Goal: Task Accomplishment & Management: Use online tool/utility

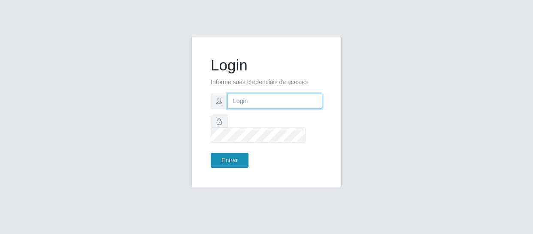
type input "[EMAIL_ADDRESS][DOMAIN_NAME]"
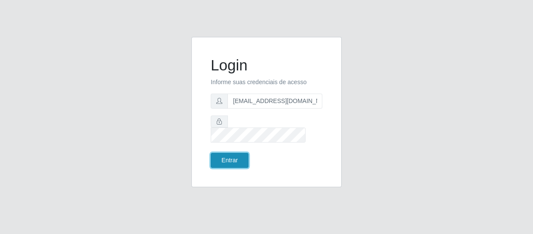
click at [233, 156] on button "Entrar" at bounding box center [230, 160] width 38 height 15
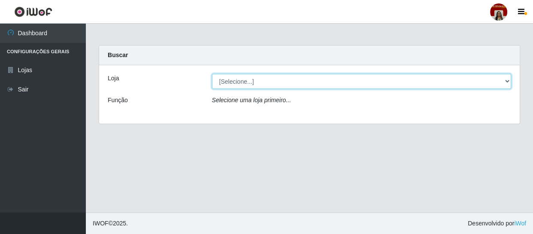
click at [508, 79] on select "[Selecione...] Mar Vermelho - Loja 04" at bounding box center [361, 81] width 299 height 15
select select "251"
click at [212, 74] on select "[Selecione...] Mar Vermelho - Loja 04" at bounding box center [361, 81] width 299 height 15
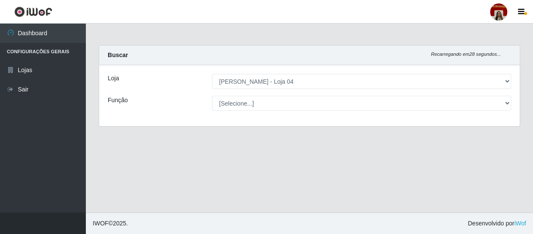
click at [510, 103] on div "[Selecione...] ASG ASG + ASG ++ Auxiliar de Depósito Auxiliar de Depósito + Aux…" at bounding box center [361, 103] width 312 height 15
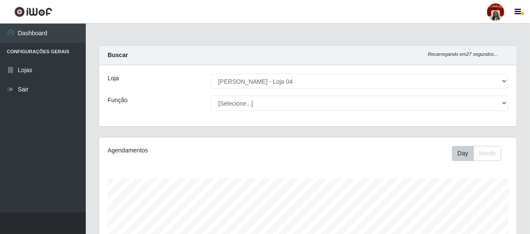
scroll to position [178, 418]
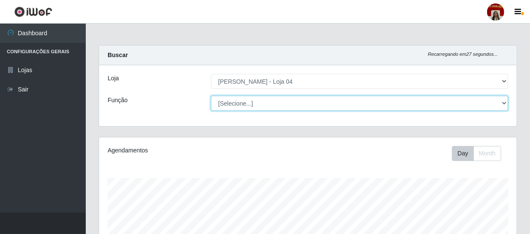
click at [503, 103] on select "[Selecione...] ASG ASG + ASG ++ Auxiliar de Depósito Auxiliar de Depósito + Aux…" at bounding box center [359, 103] width 297 height 15
click at [211, 96] on select "[Selecione...] ASG ASG + ASG ++ Auxiliar de Depósito Auxiliar de Depósito + Aux…" at bounding box center [359, 103] width 297 height 15
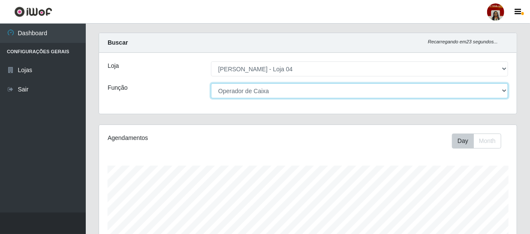
scroll to position [0, 0]
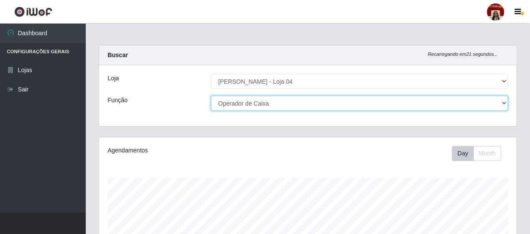
click at [501, 100] on select "[Selecione...] ASG ASG + ASG ++ Auxiliar de Depósito Auxiliar de Depósito + Aux…" at bounding box center [359, 103] width 297 height 15
select select "1"
click at [211, 96] on select "[Selecione...] ASG ASG + ASG ++ Auxiliar de Depósito Auxiliar de Depósito + Aux…" at bounding box center [359, 103] width 297 height 15
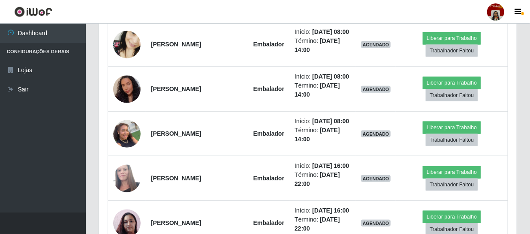
scroll to position [456, 0]
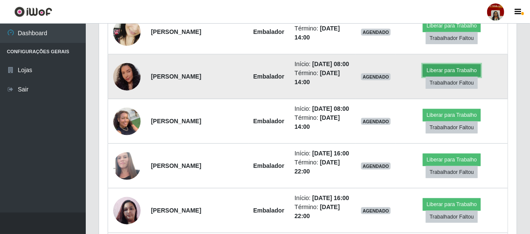
click at [434, 76] on button "Liberar para Trabalho" at bounding box center [452, 70] width 58 height 12
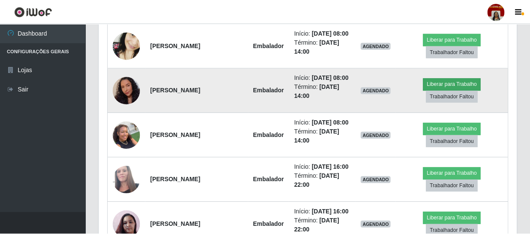
scroll to position [178, 414]
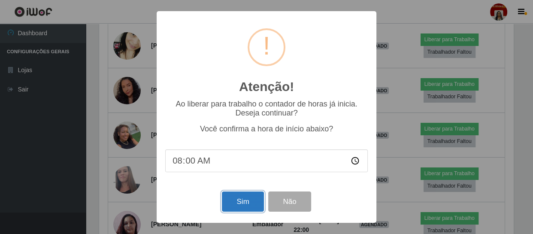
click at [240, 198] on button "Sim" at bounding box center [243, 201] width 42 height 20
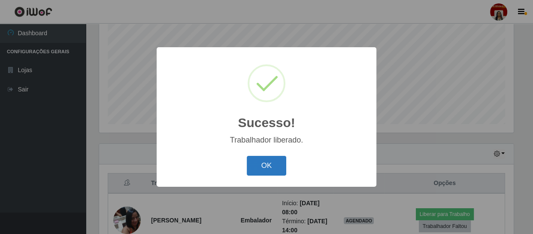
click at [262, 167] on button "OK" at bounding box center [267, 166] width 40 height 20
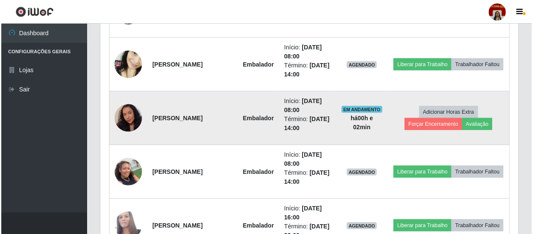
scroll to position [456, 0]
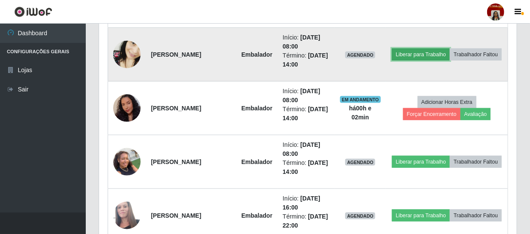
click at [432, 52] on button "Liberar para Trabalho" at bounding box center [421, 54] width 58 height 12
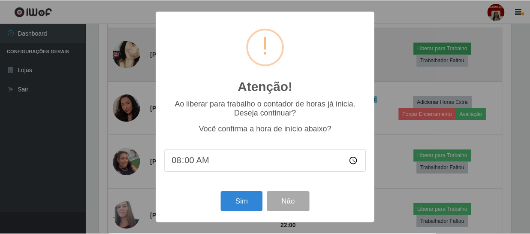
scroll to position [178, 414]
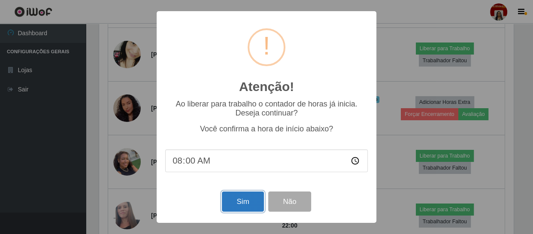
click at [245, 201] on button "Sim" at bounding box center [243, 201] width 42 height 20
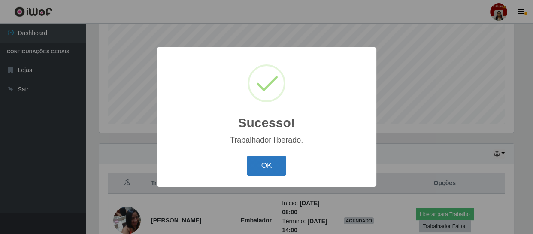
click at [255, 159] on button "OK" at bounding box center [267, 166] width 40 height 20
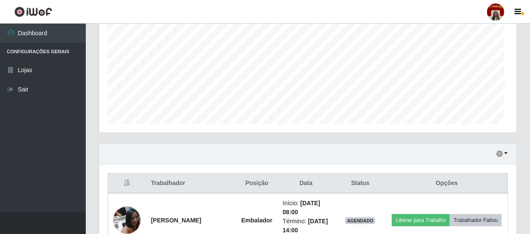
scroll to position [178, 418]
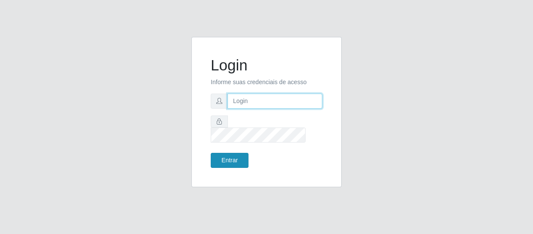
type input "[EMAIL_ADDRESS][DOMAIN_NAME]"
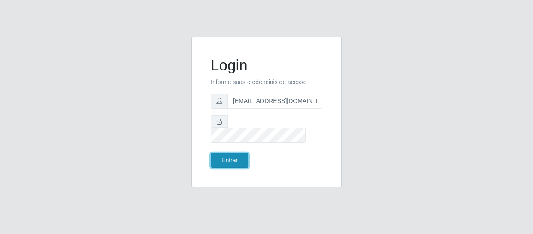
click at [234, 154] on button "Entrar" at bounding box center [230, 160] width 38 height 15
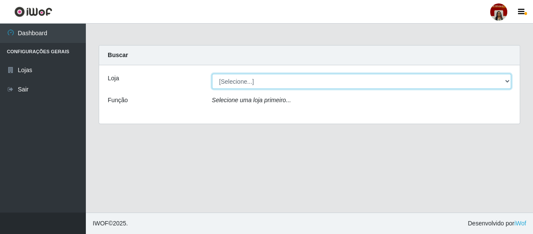
click at [507, 81] on select "[Selecione...] Mar Vermelho - Loja 04" at bounding box center [361, 81] width 299 height 15
select select "251"
click at [212, 74] on select "[Selecione...] Mar Vermelho - Loja 04" at bounding box center [361, 81] width 299 height 15
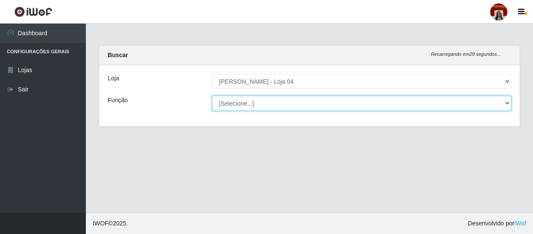
click at [506, 103] on select "[Selecione...] ASG ASG + ASG ++ Auxiliar de Depósito Auxiliar de Depósito + Aux…" at bounding box center [361, 103] width 299 height 15
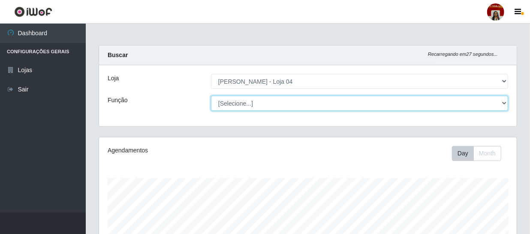
scroll to position [178, 418]
click at [505, 103] on select "[Selecione...] ASG ASG + ASG ++ Auxiliar de Depósito Auxiliar de Depósito + Aux…" at bounding box center [359, 103] width 297 height 15
click at [211, 96] on select "[Selecione...] ASG ASG + ASG ++ Auxiliar de Depósito Auxiliar de Depósito + Aux…" at bounding box center [359, 103] width 297 height 15
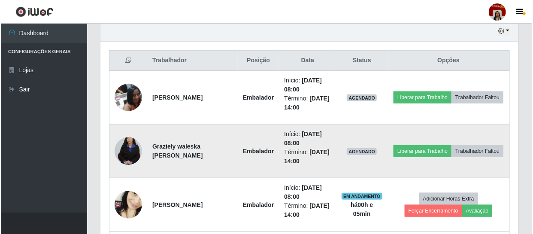
scroll to position [312, 0]
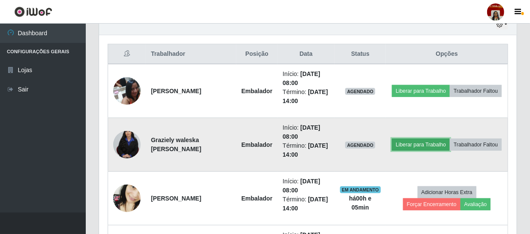
click at [426, 144] on button "Liberar para Trabalho" at bounding box center [421, 145] width 58 height 12
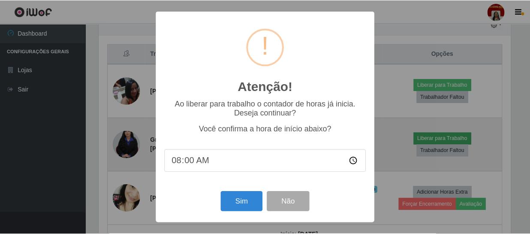
scroll to position [178, 414]
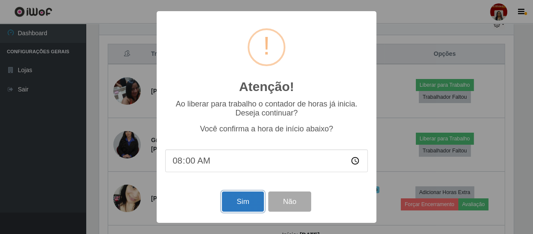
click at [246, 199] on button "Sim" at bounding box center [243, 201] width 42 height 20
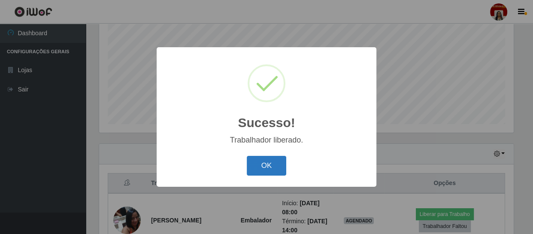
click at [278, 162] on button "OK" at bounding box center [267, 166] width 40 height 20
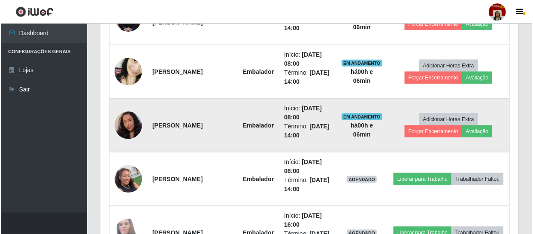
scroll to position [468, 0]
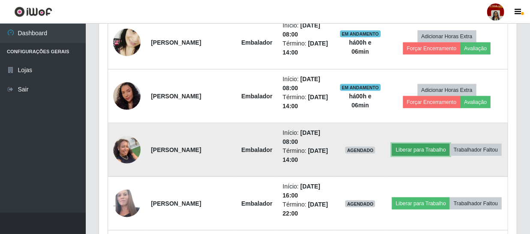
click at [422, 150] on button "Liberar para Trabalho" at bounding box center [421, 150] width 58 height 12
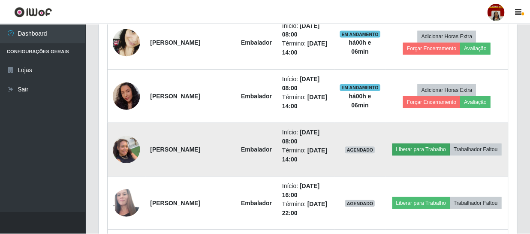
scroll to position [178, 414]
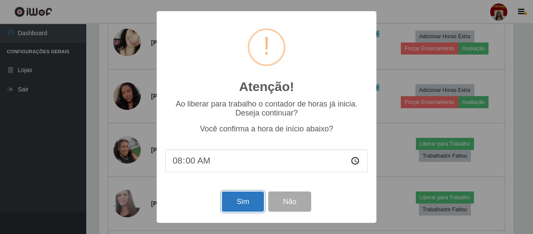
click at [252, 201] on button "Sim" at bounding box center [243, 201] width 42 height 20
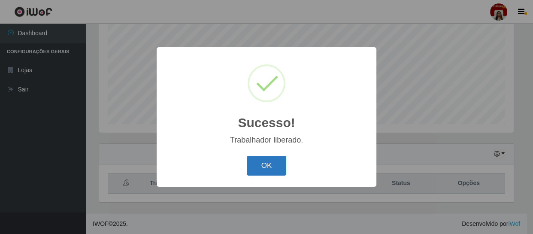
click at [270, 167] on button "OK" at bounding box center [267, 166] width 40 height 20
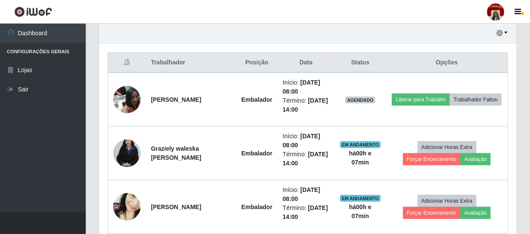
scroll to position [290, 0]
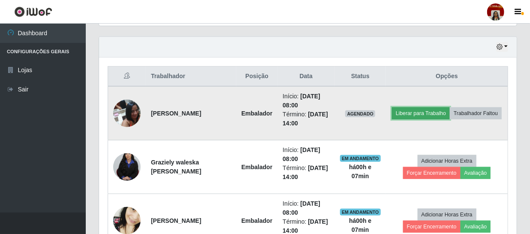
click at [437, 112] on button "Liberar para Trabalho" at bounding box center [421, 113] width 58 height 12
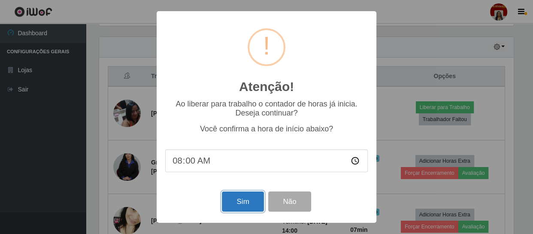
click at [245, 199] on button "Sim" at bounding box center [243, 201] width 42 height 20
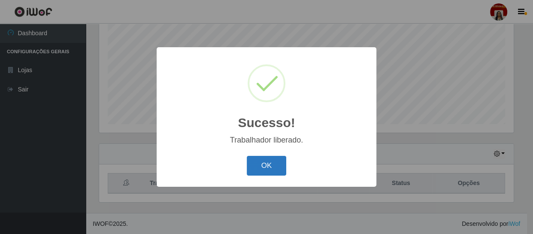
click at [267, 167] on button "OK" at bounding box center [267, 166] width 40 height 20
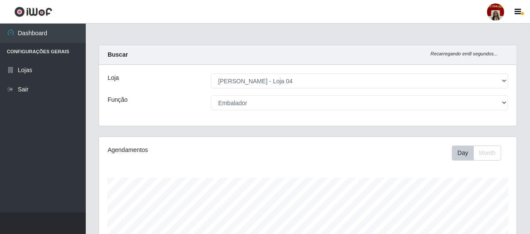
scroll to position [0, 0]
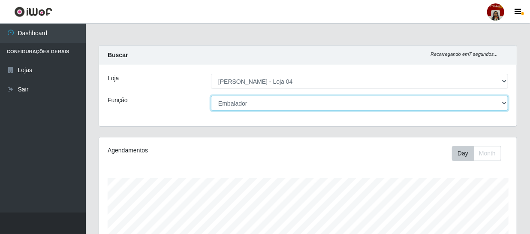
click at [502, 102] on select "[Selecione...] ASG ASG + ASG ++ Auxiliar de Depósito Auxiliar de Depósito + Aux…" at bounding box center [359, 103] width 297 height 15
select select "22"
click at [211, 96] on select "[Selecione...] ASG ASG + ASG ++ Auxiliar de Depósito Auxiliar de Depósito + Aux…" at bounding box center [359, 103] width 297 height 15
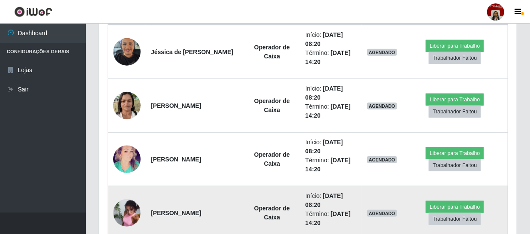
scroll to position [312, 0]
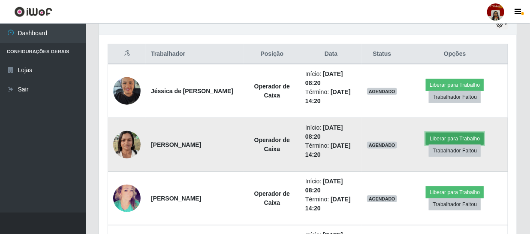
click at [445, 135] on button "Liberar para Trabalho" at bounding box center [455, 139] width 58 height 12
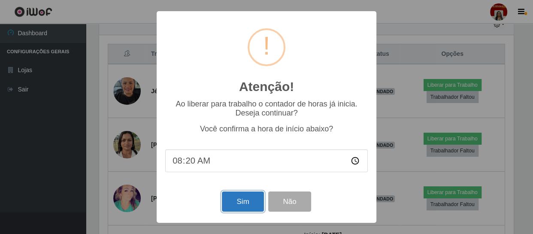
click at [235, 200] on button "Sim" at bounding box center [243, 201] width 42 height 20
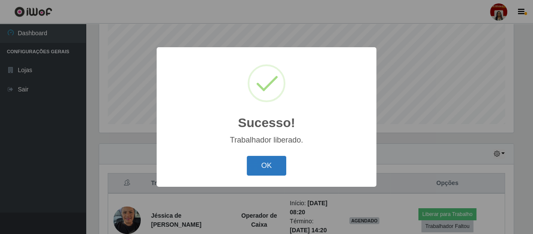
click at [272, 167] on button "OK" at bounding box center [267, 166] width 40 height 20
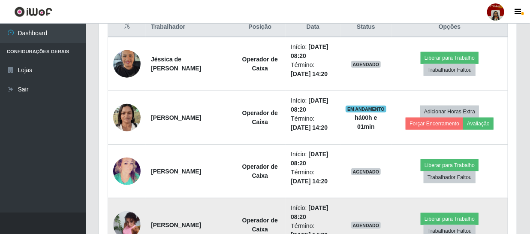
scroll to position [378, 0]
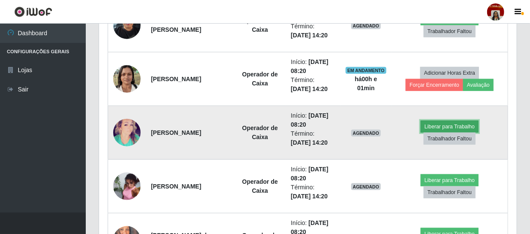
click at [438, 127] on button "Liberar para Trabalho" at bounding box center [450, 127] width 58 height 12
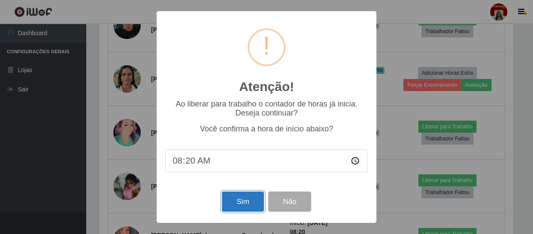
click at [251, 203] on button "Sim" at bounding box center [243, 201] width 42 height 20
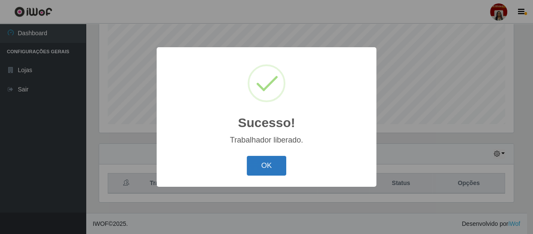
click at [271, 167] on button "OK" at bounding box center [267, 166] width 40 height 20
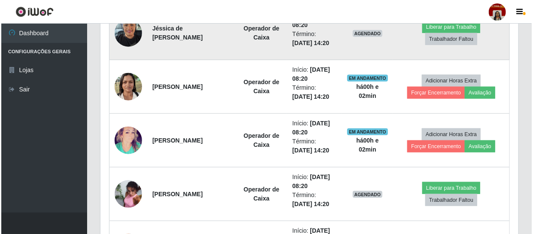
scroll to position [417, 0]
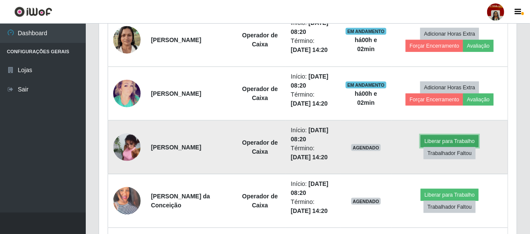
click at [440, 139] on button "Liberar para Trabalho" at bounding box center [450, 141] width 58 height 12
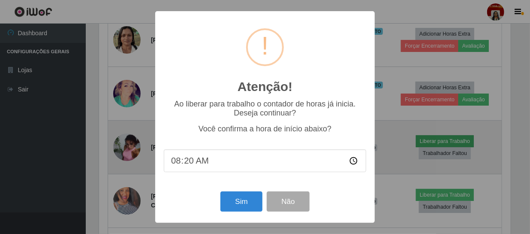
scroll to position [178, 414]
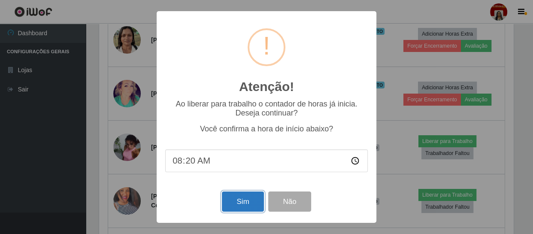
click at [236, 201] on button "Sim" at bounding box center [243, 201] width 42 height 20
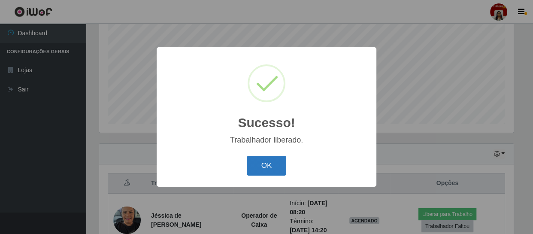
click at [253, 170] on button "OK" at bounding box center [267, 166] width 40 height 20
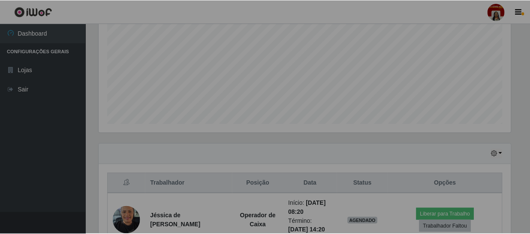
scroll to position [0, 0]
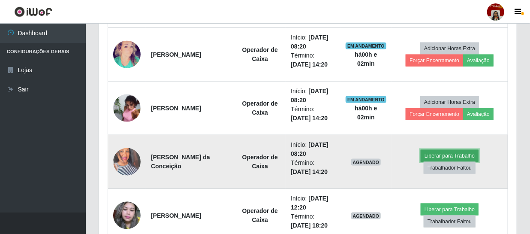
click at [438, 152] on button "Liberar para Trabalho" at bounding box center [450, 156] width 58 height 12
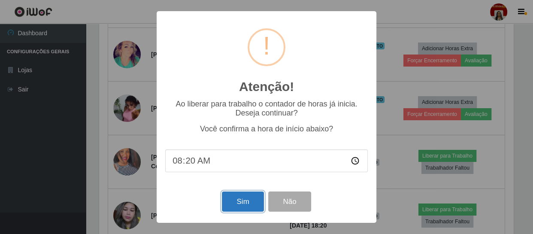
click at [235, 201] on button "Sim" at bounding box center [243, 201] width 42 height 20
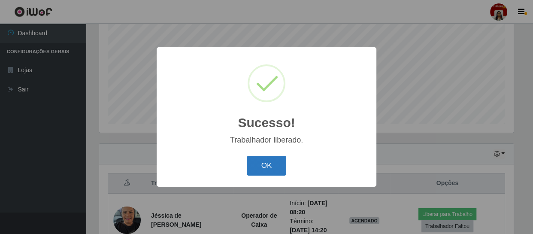
click at [253, 160] on button "OK" at bounding box center [267, 166] width 40 height 20
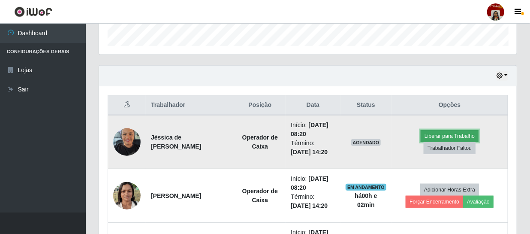
click at [435, 133] on button "Liberar para Trabalho" at bounding box center [450, 136] width 58 height 12
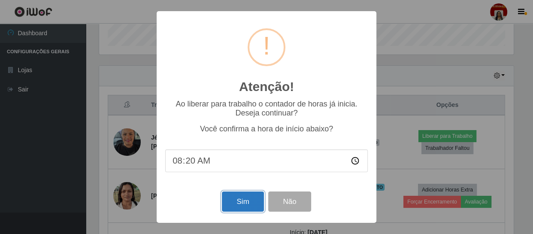
click at [232, 198] on button "Sim" at bounding box center [243, 201] width 42 height 20
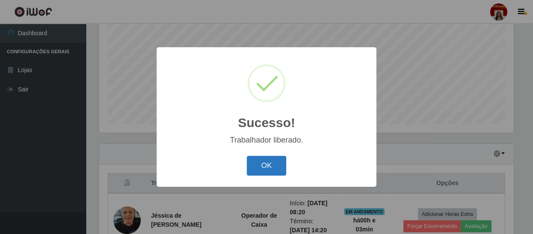
click at [268, 166] on button "OK" at bounding box center [267, 166] width 40 height 20
